Goal: Complete application form

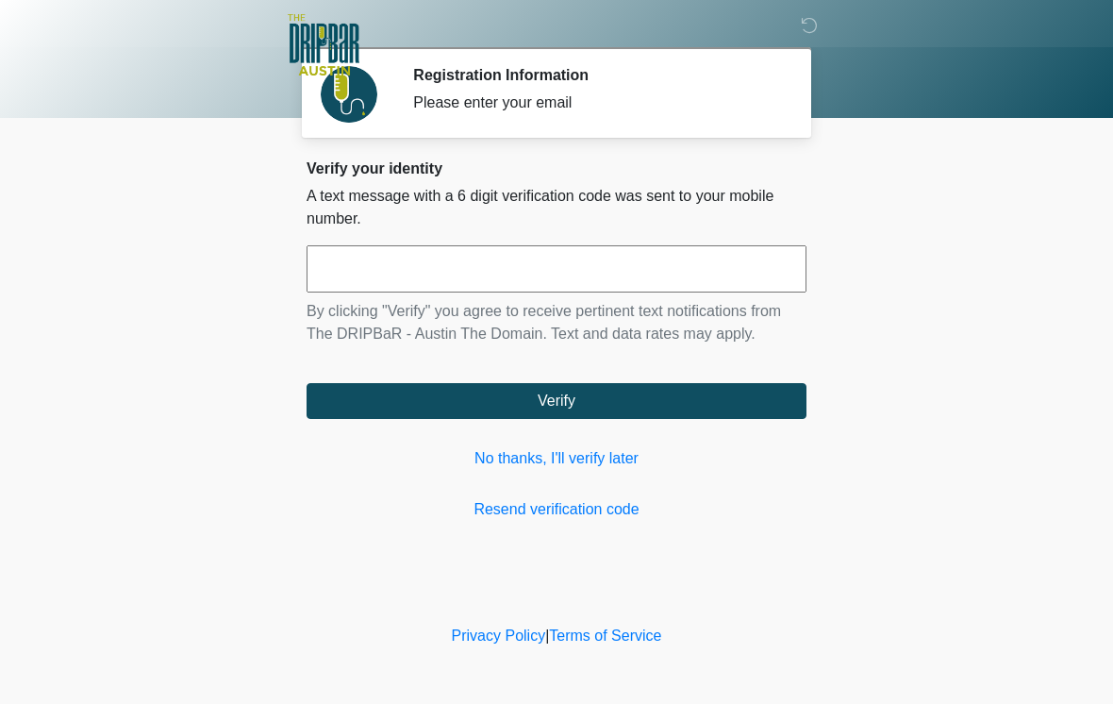
click at [585, 456] on link "No thanks, I'll verify later" at bounding box center [557, 458] width 500 height 23
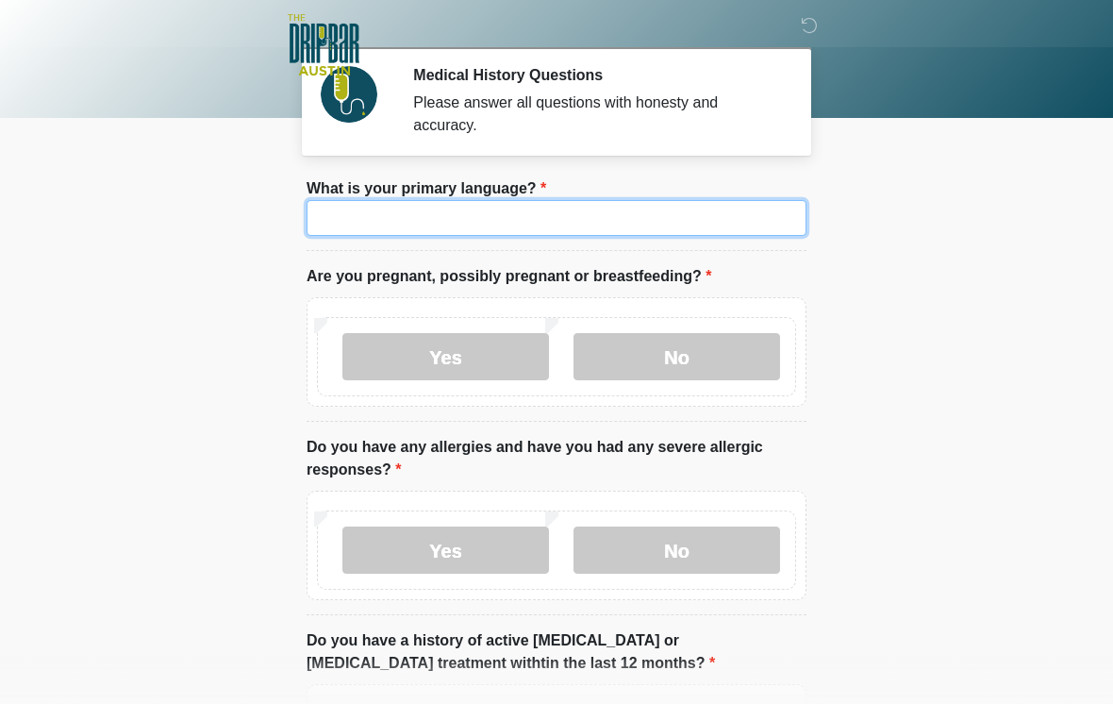
click at [569, 220] on input "What is your primary language?" at bounding box center [557, 218] width 500 height 36
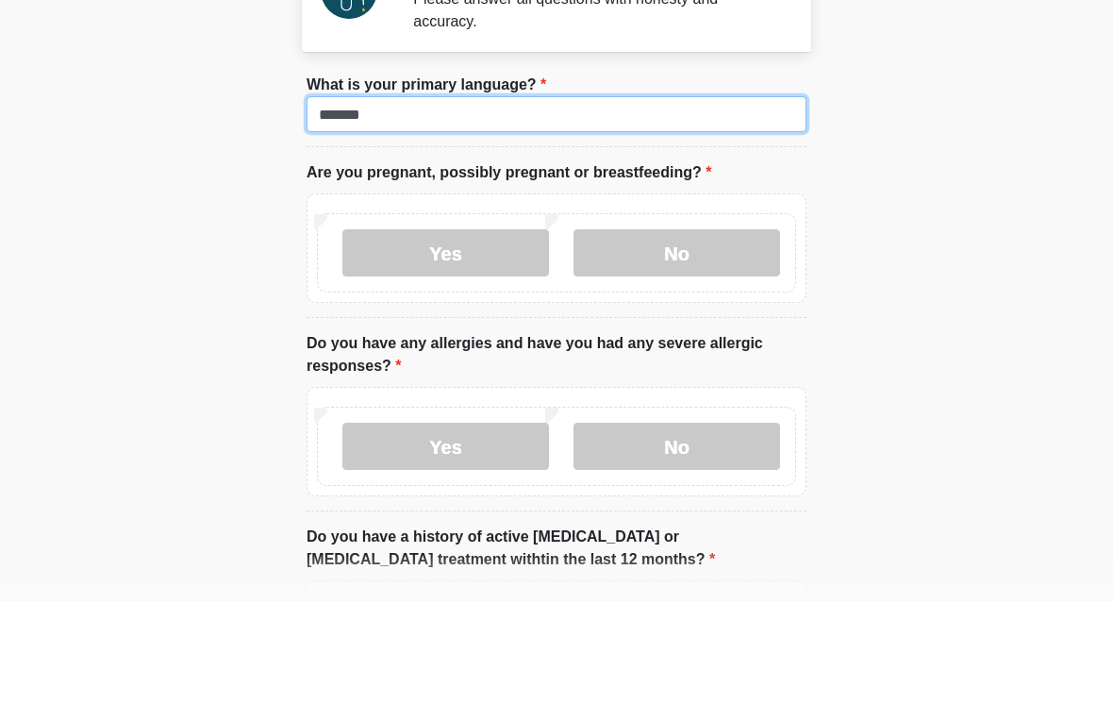
type input "*******"
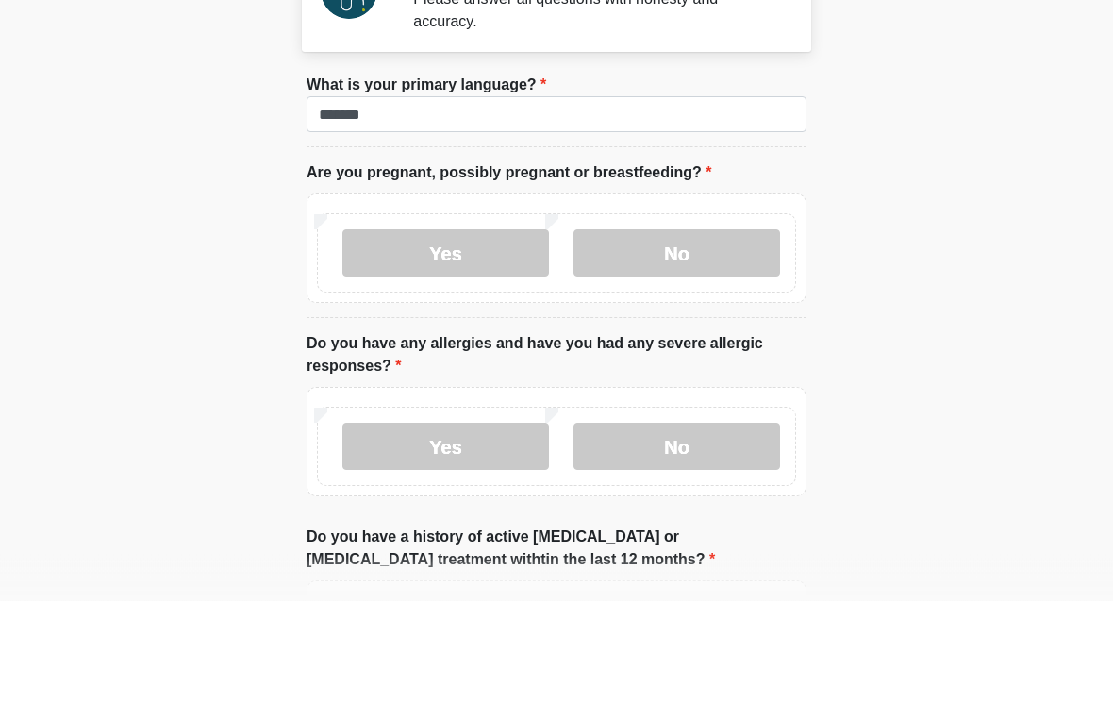
click at [712, 333] on label "No" at bounding box center [676, 356] width 207 height 47
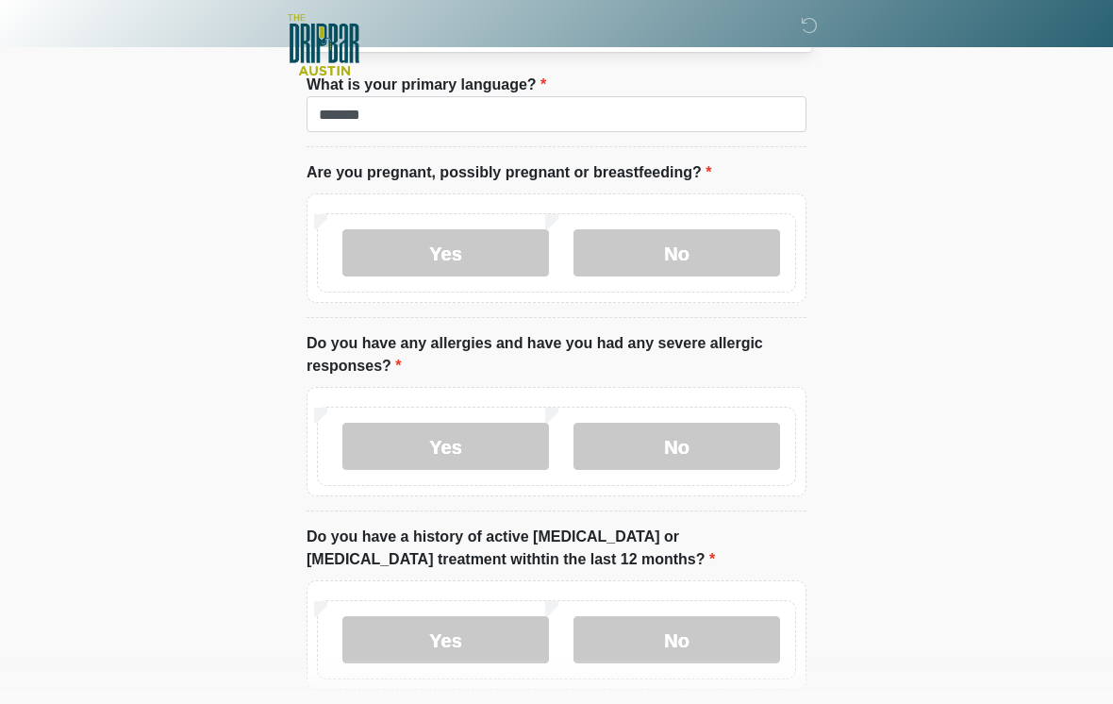
click at [699, 442] on label "No" at bounding box center [676, 446] width 207 height 47
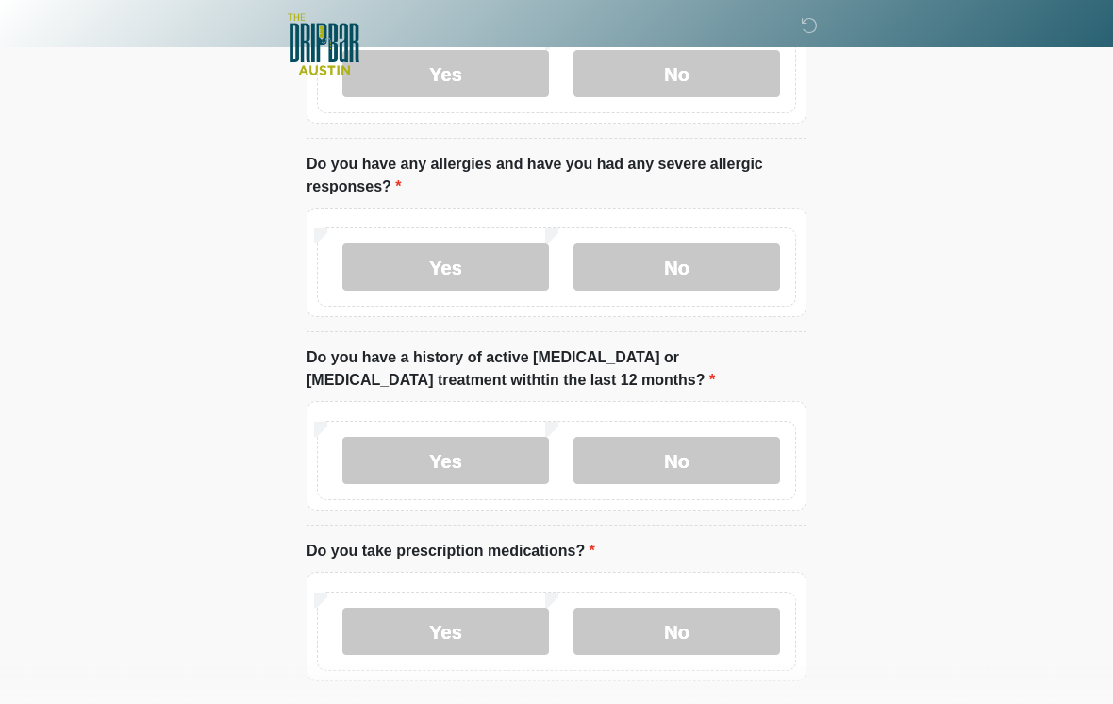
scroll to position [283, 0]
click at [714, 457] on label "No" at bounding box center [676, 460] width 207 height 47
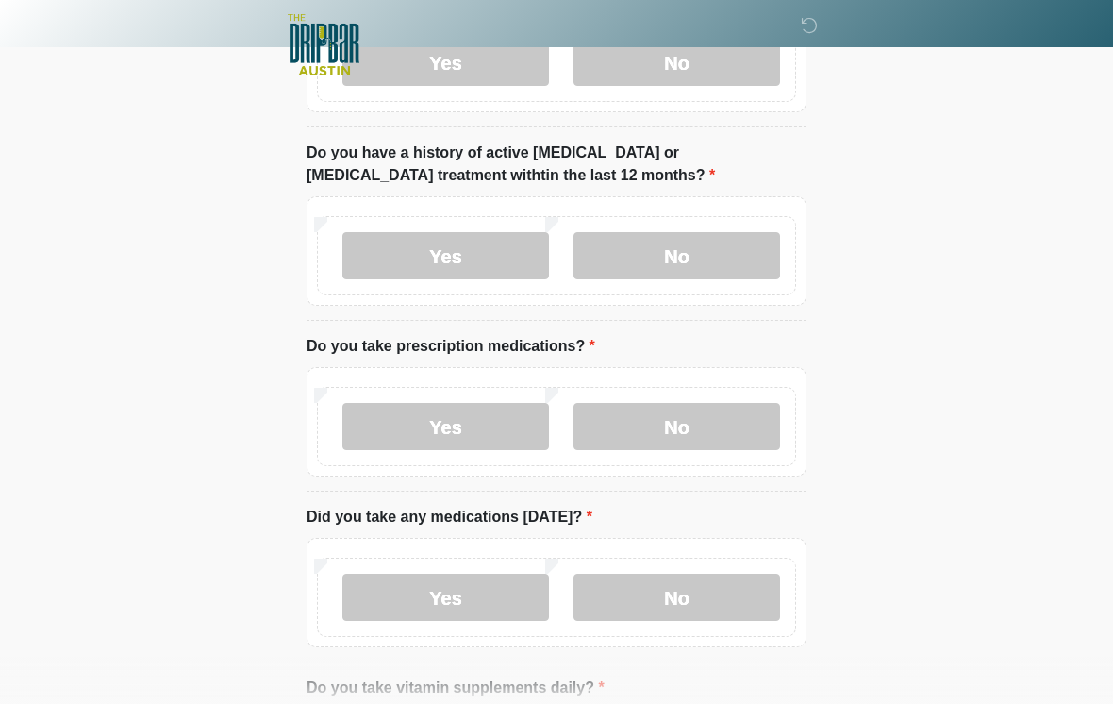
scroll to position [541, 0]
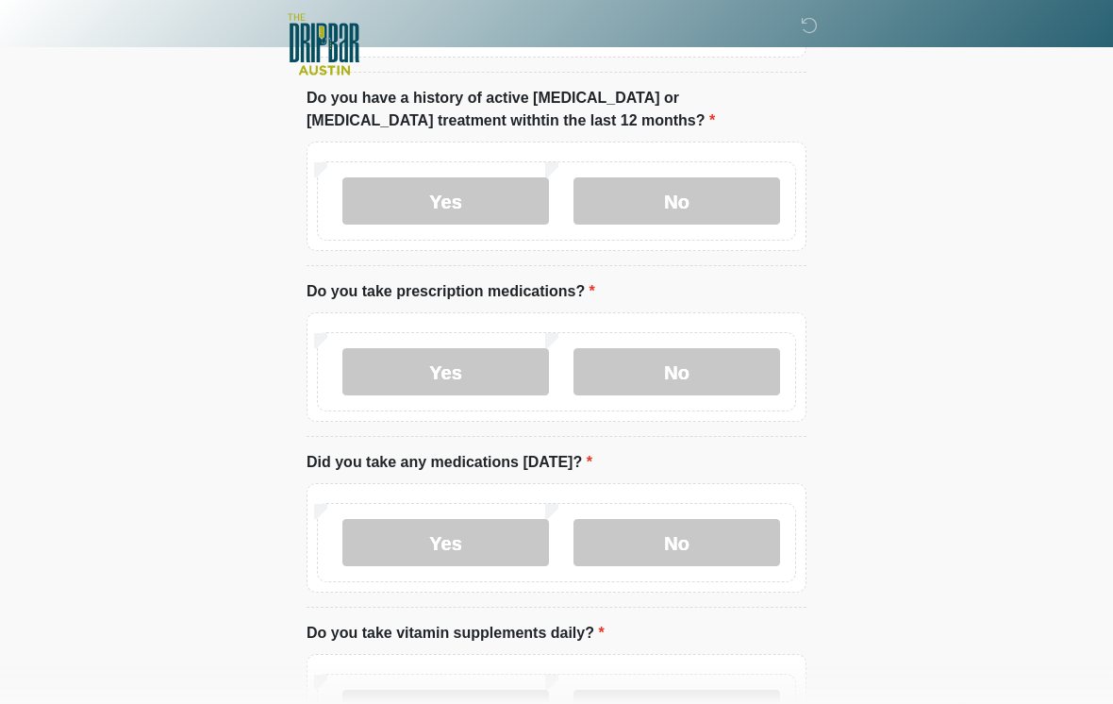
click at [708, 375] on label "No" at bounding box center [676, 372] width 207 height 47
click at [689, 538] on label "No" at bounding box center [676, 542] width 207 height 47
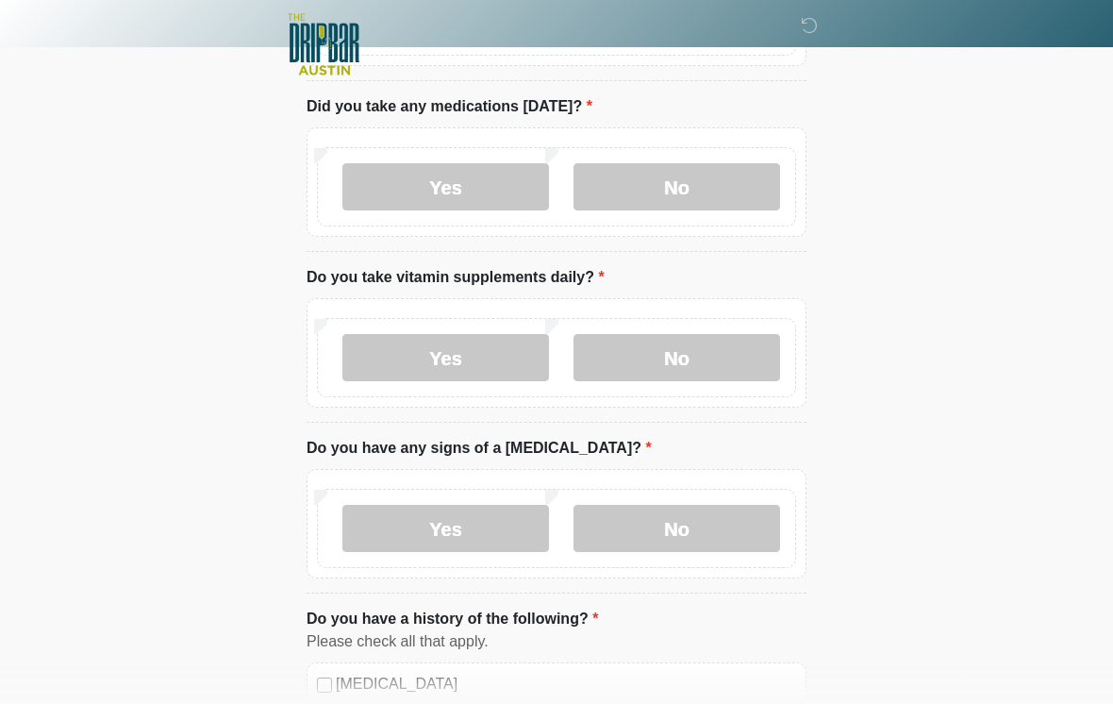
scroll to position [899, 0]
click at [711, 350] on label "No" at bounding box center [676, 356] width 207 height 47
click at [706, 532] on label "No" at bounding box center [676, 527] width 207 height 47
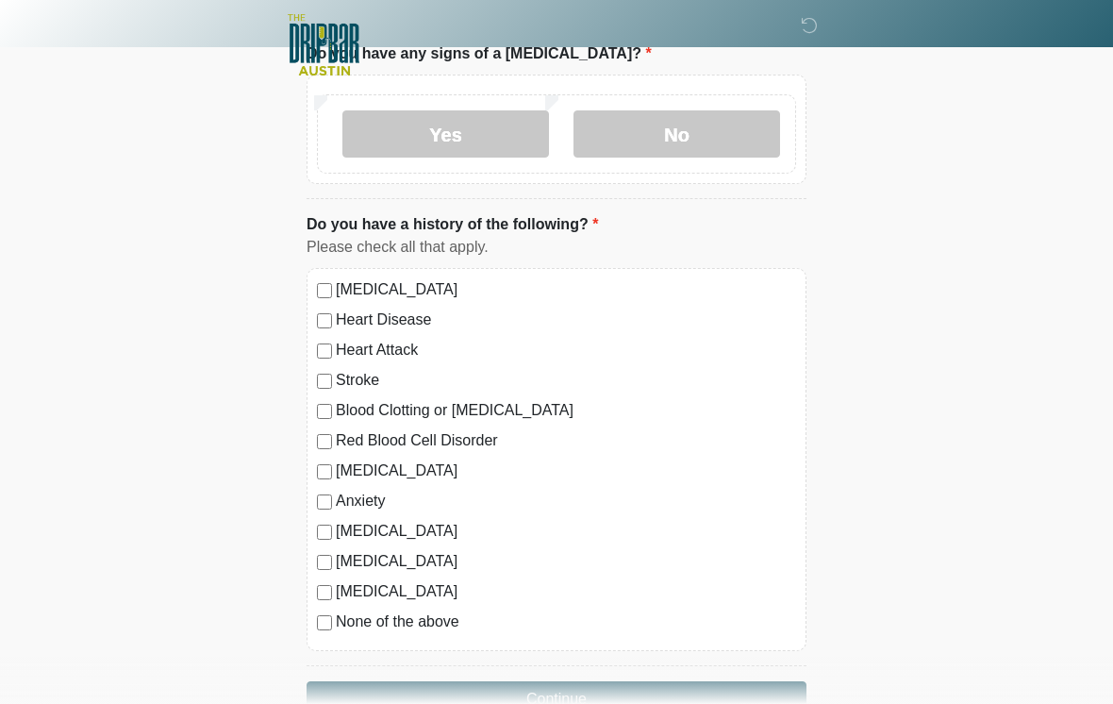
scroll to position [1292, 0]
click at [623, 693] on button "Continue" at bounding box center [557, 699] width 500 height 36
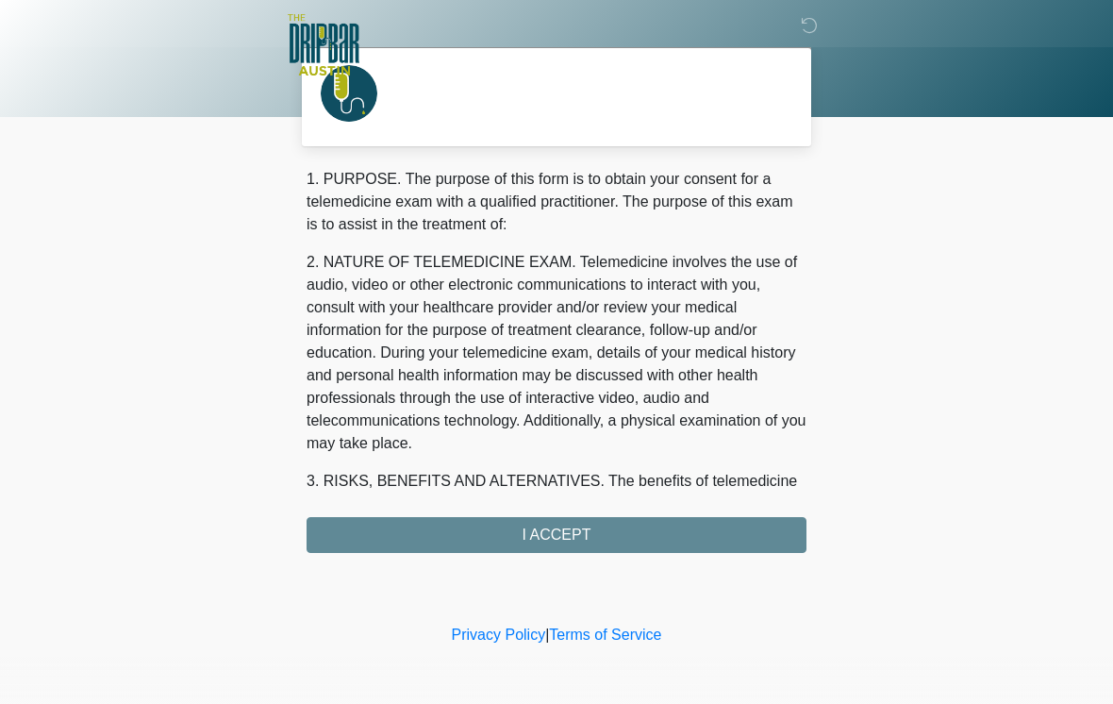
scroll to position [0, 0]
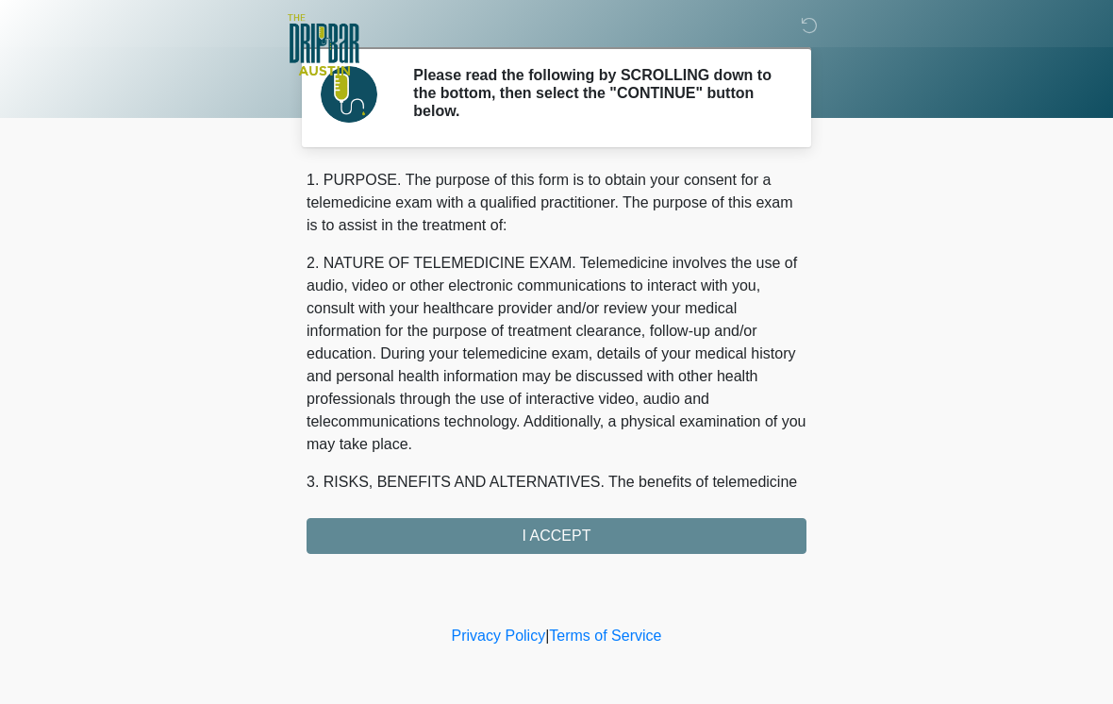
click at [608, 542] on div "1. PURPOSE. The purpose of this form is to obtain your consent for a telemedici…" at bounding box center [557, 361] width 500 height 385
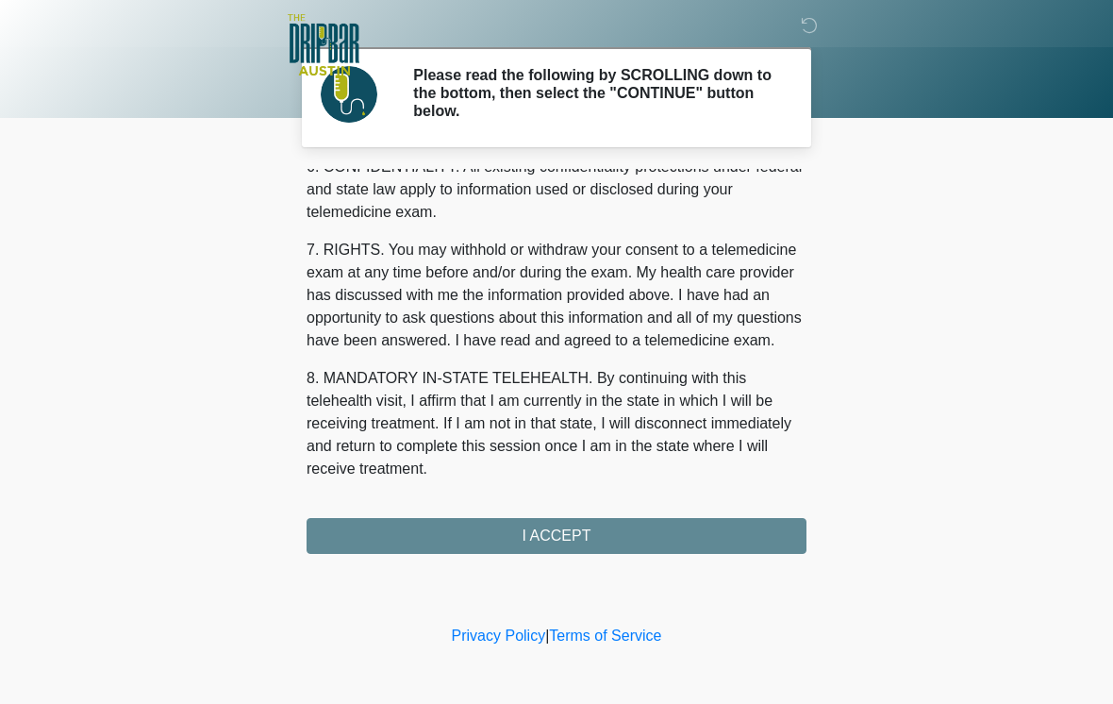
scroll to position [790, 0]
click at [582, 525] on button "I ACCEPT" at bounding box center [557, 536] width 500 height 36
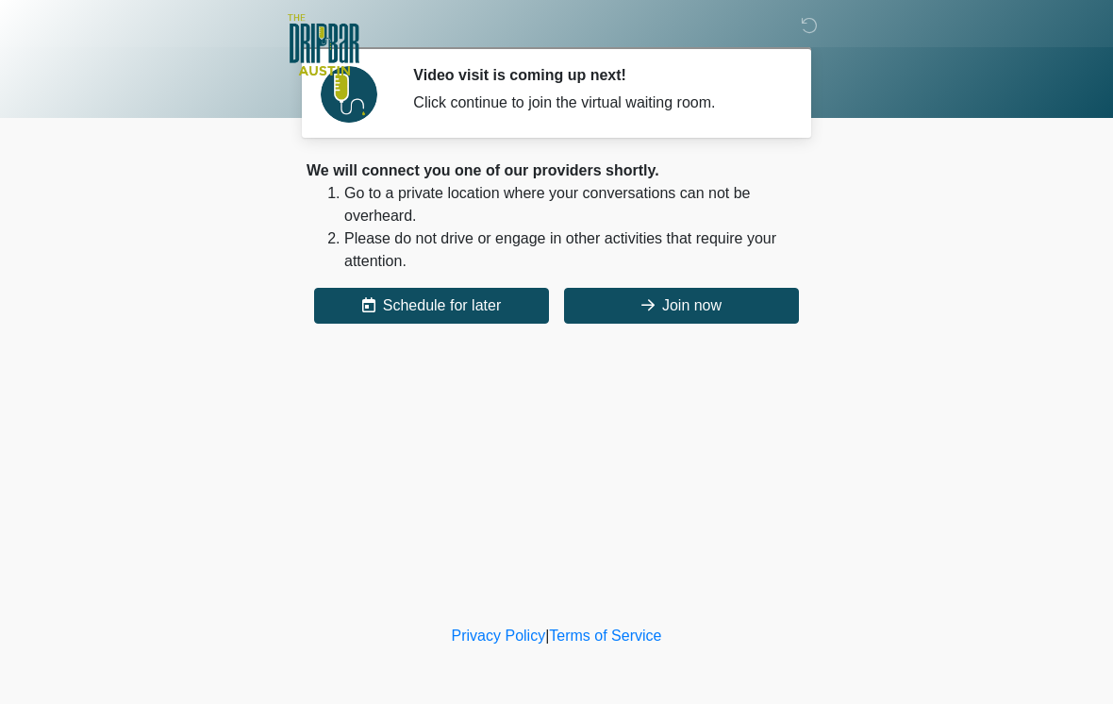
click at [705, 290] on button "Join now" at bounding box center [681, 306] width 235 height 36
